Goal: Task Accomplishment & Management: Use online tool/utility

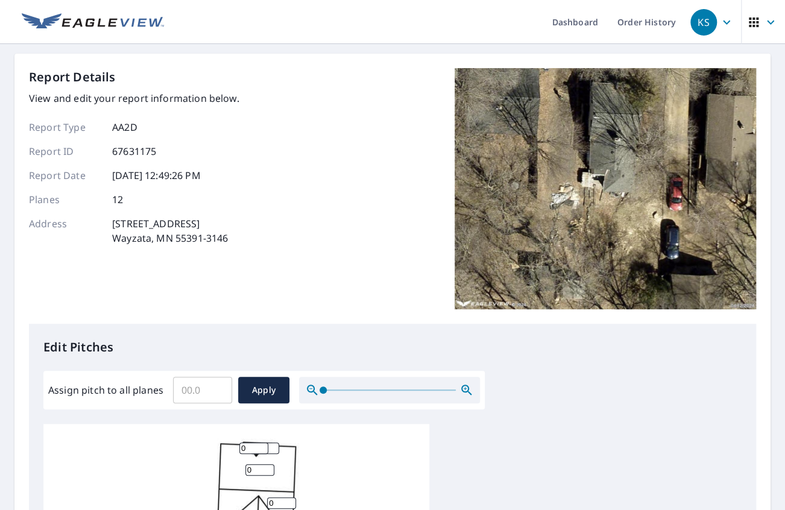
click at [190, 384] on input "Assign pitch to all planes" at bounding box center [202, 390] width 59 height 34
type input "6"
drag, startPoint x: 251, startPoint y: 393, endPoint x: 257, endPoint y: 391, distance: 7.1
click at [251, 393] on span "Apply" at bounding box center [264, 390] width 32 height 15
type input "6"
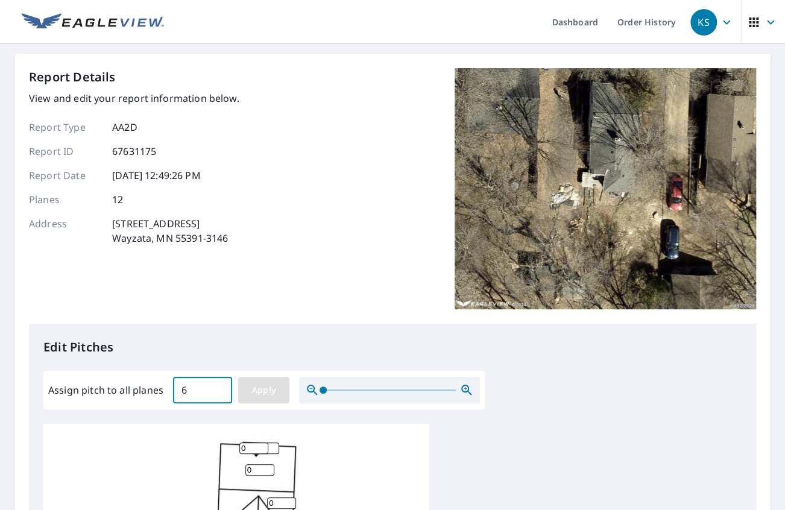
type input "6"
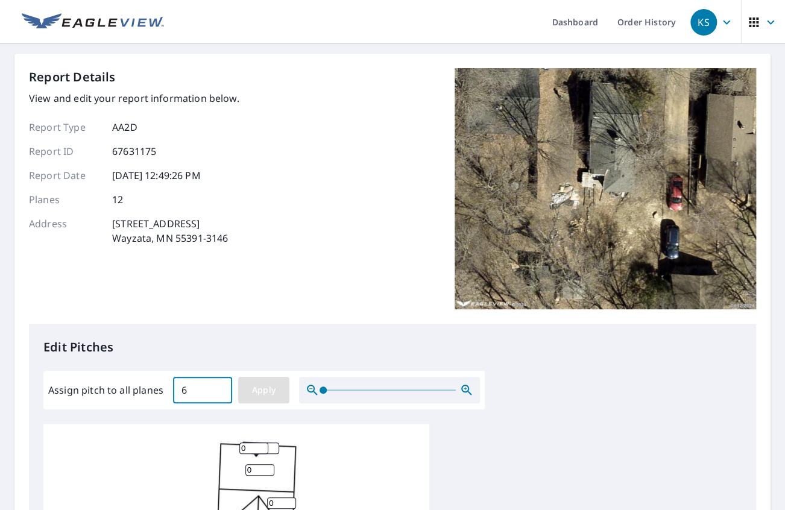
type input "6"
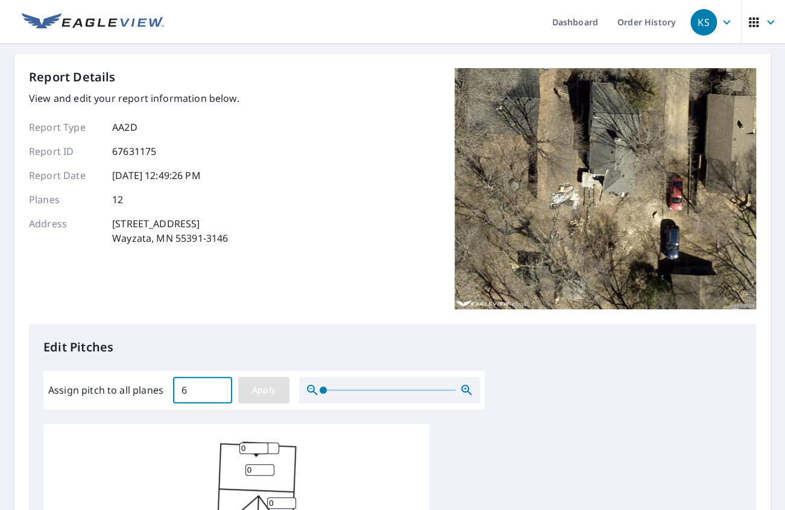
type input "6"
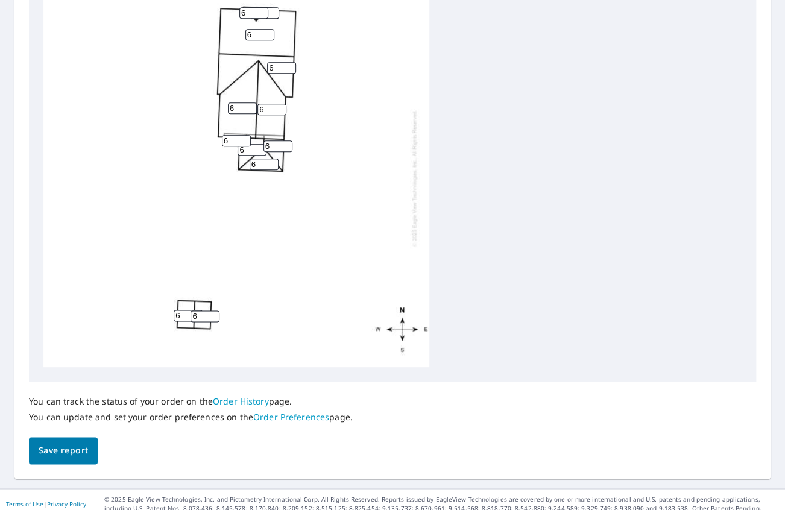
scroll to position [443, 0]
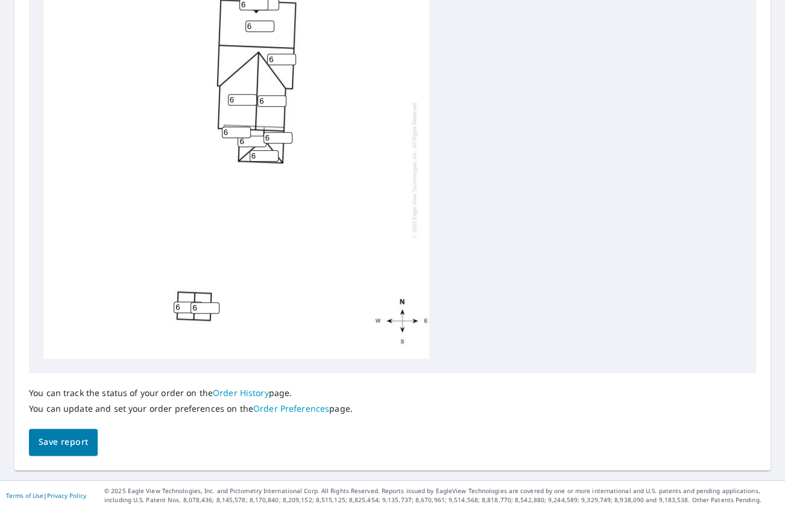
click at [75, 448] on button "Save report" at bounding box center [63, 441] width 69 height 27
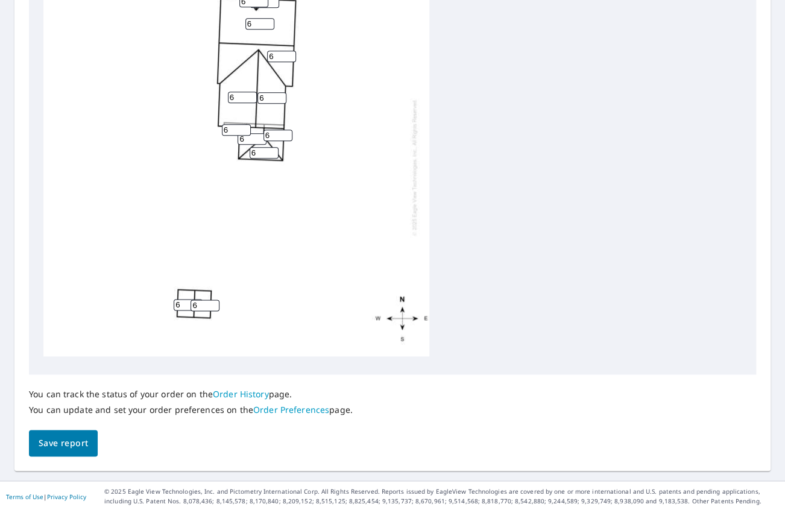
scroll to position [487, 0]
click at [71, 437] on span "Save report" at bounding box center [63, 441] width 49 height 15
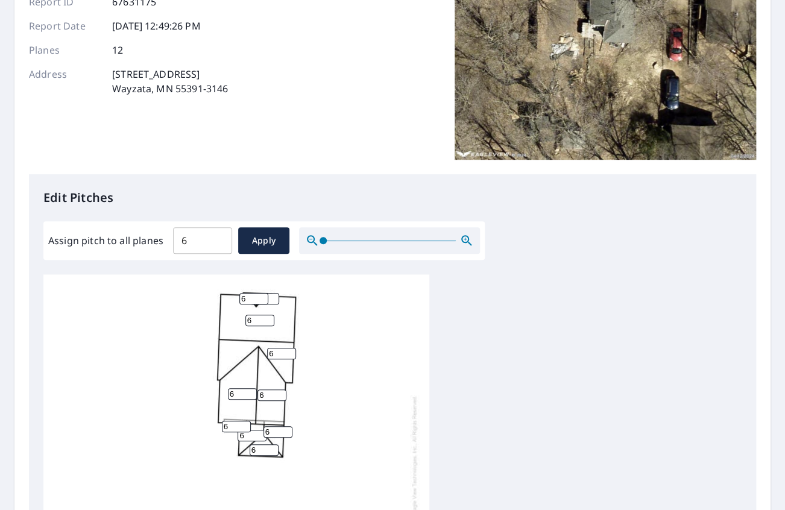
scroll to position [443, 0]
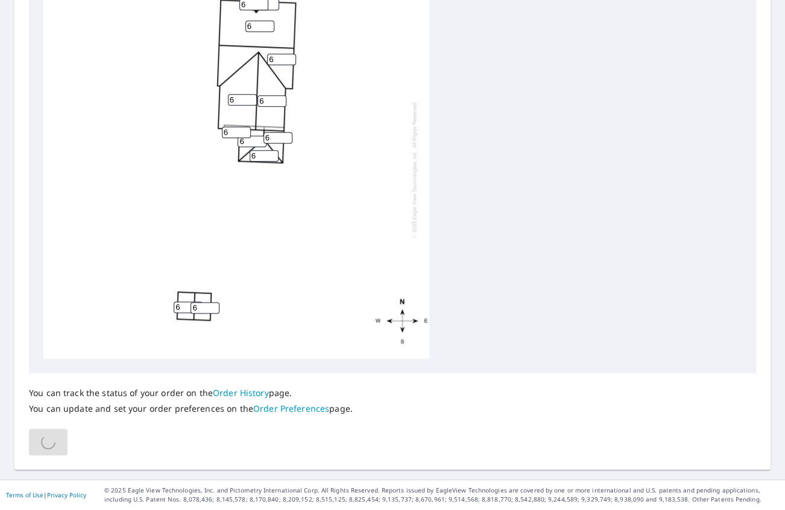
click at [241, 391] on link "Order History" at bounding box center [241, 392] width 56 height 11
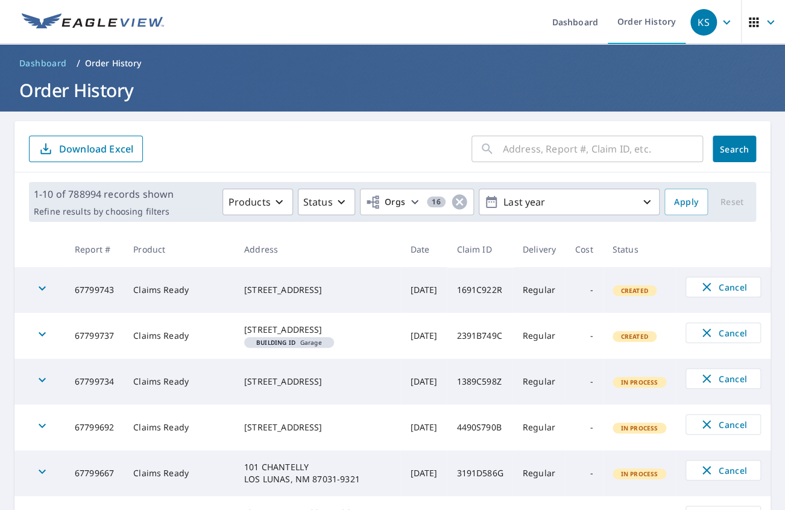
click at [665, 161] on input "text" at bounding box center [603, 149] width 200 height 34
paste input "23-90R7-42H"
type input "23-90R7-42H"
click at [733, 143] on span "Search" at bounding box center [734, 148] width 24 height 11
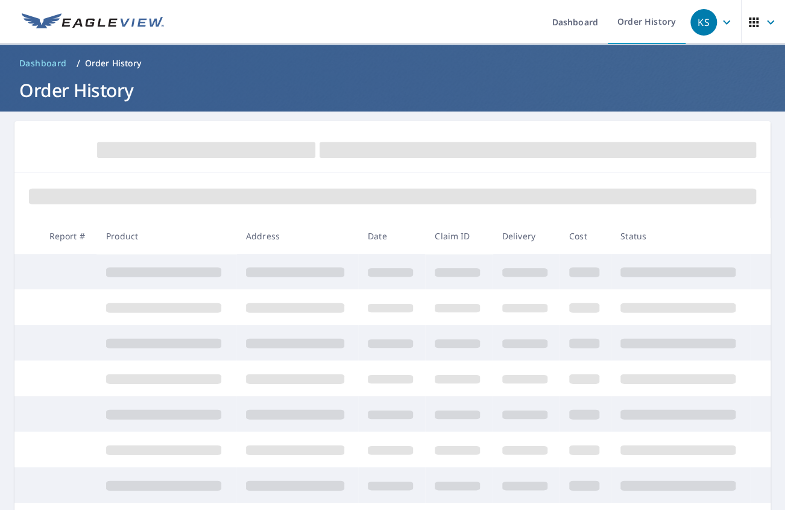
click at [504, 84] on h1 "Order History" at bounding box center [392, 90] width 756 height 25
